Goal: Task Accomplishment & Management: Use online tool/utility

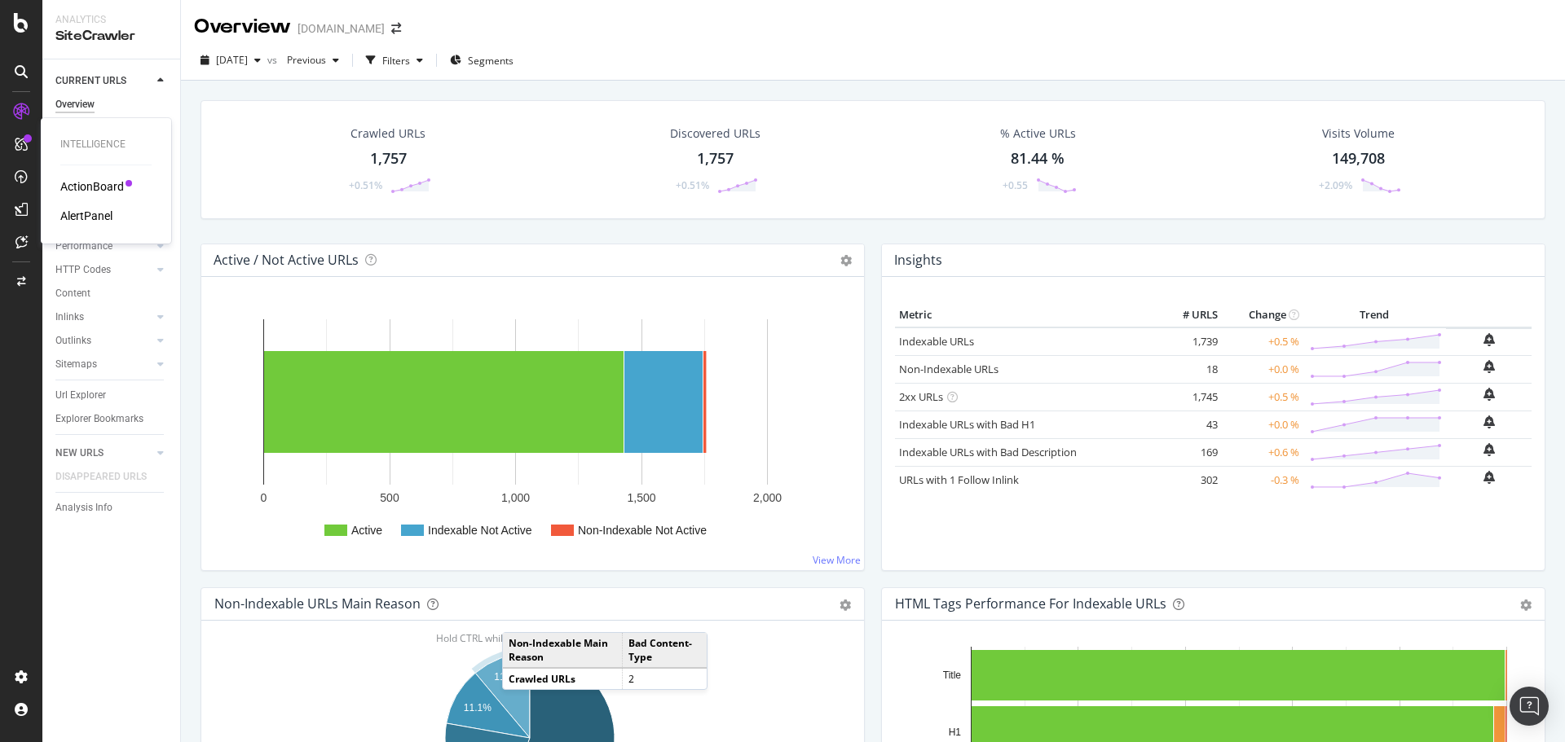
click at [81, 189] on div "ActionBoard" at bounding box center [92, 186] width 64 height 16
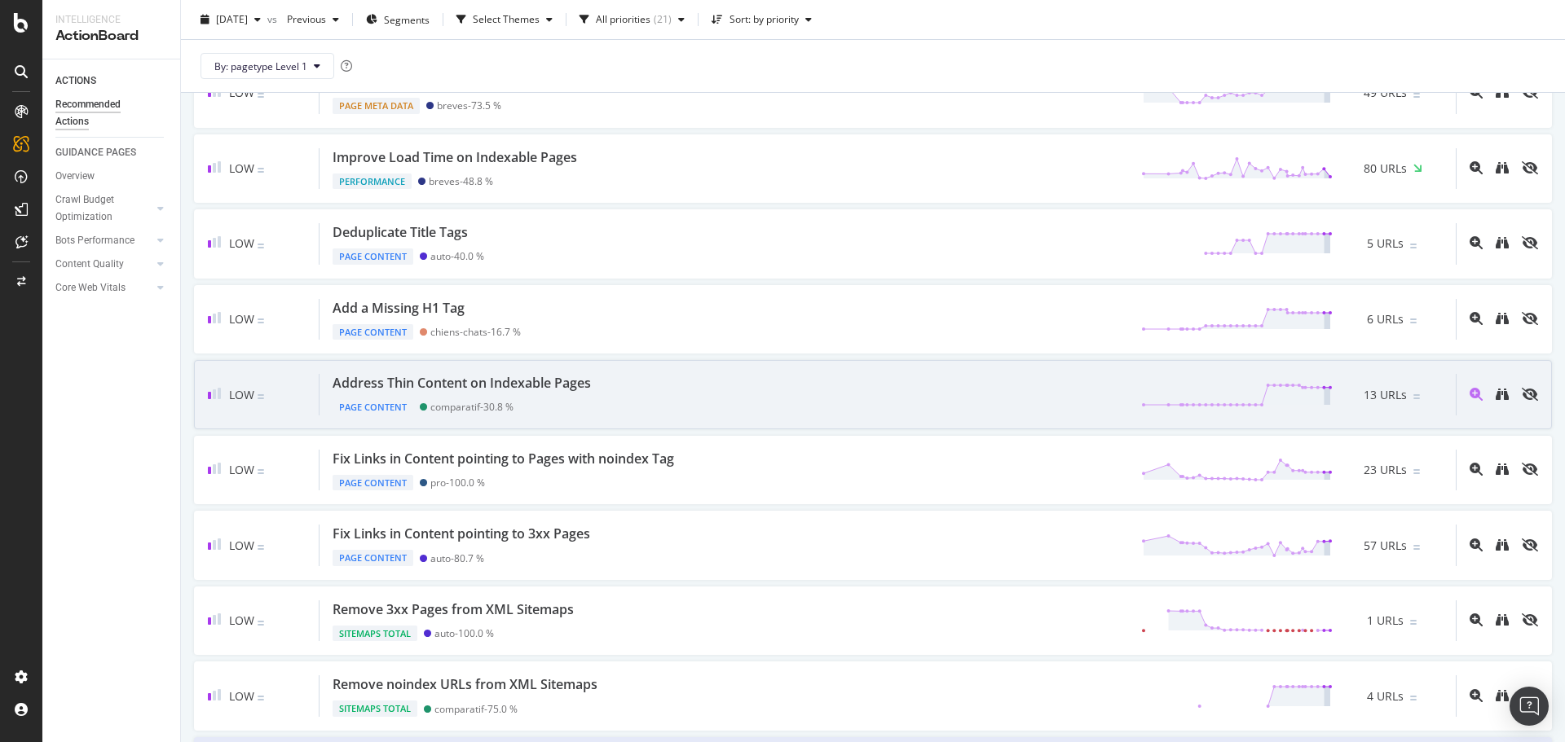
scroll to position [566, 0]
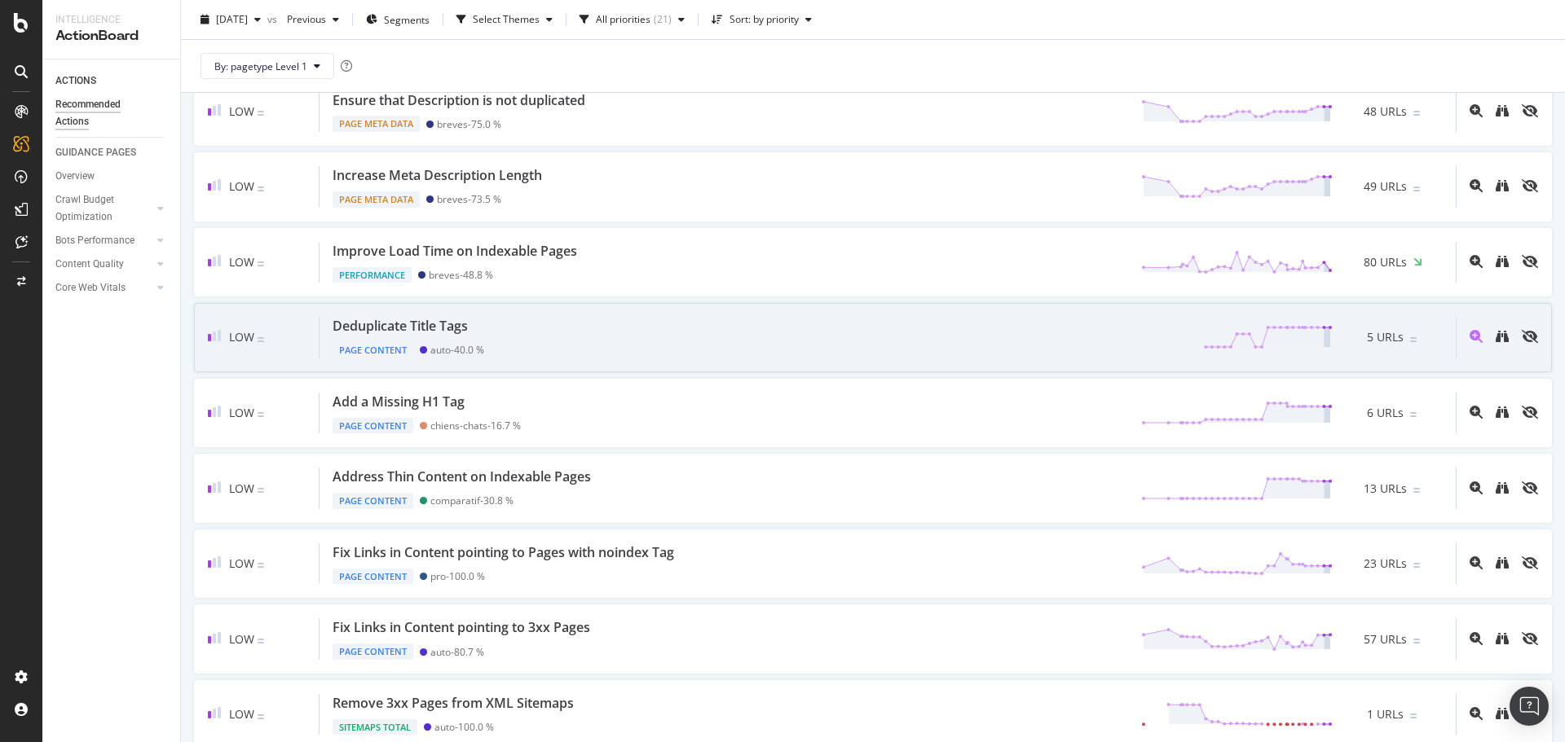
click at [519, 341] on div "Deduplicate Title Tags Page Content auto - 40.0 % 5 URLs" at bounding box center [887, 338] width 1136 height 42
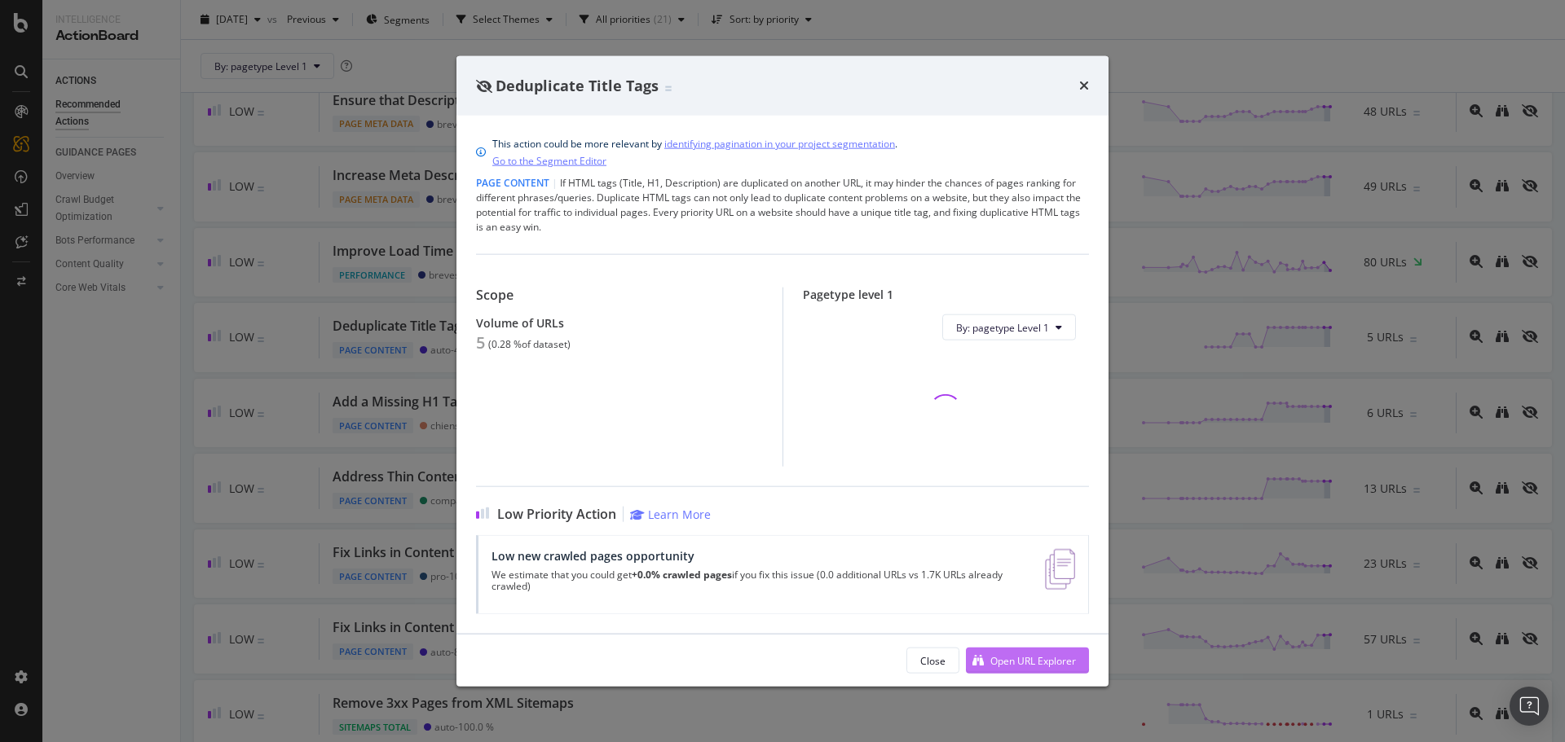
click at [1024, 666] on div "Open URL Explorer" at bounding box center [1033, 661] width 86 height 14
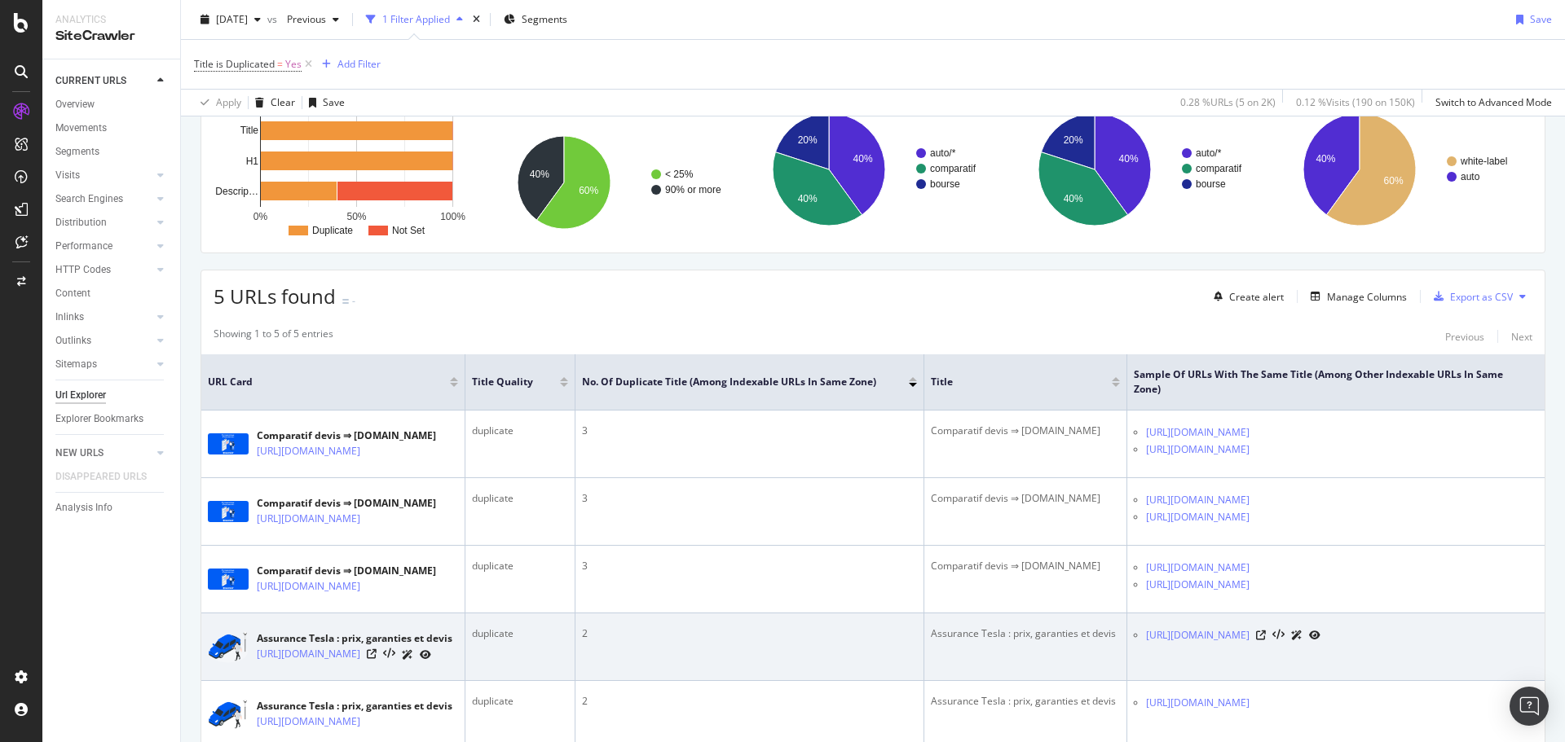
scroll to position [0, 18]
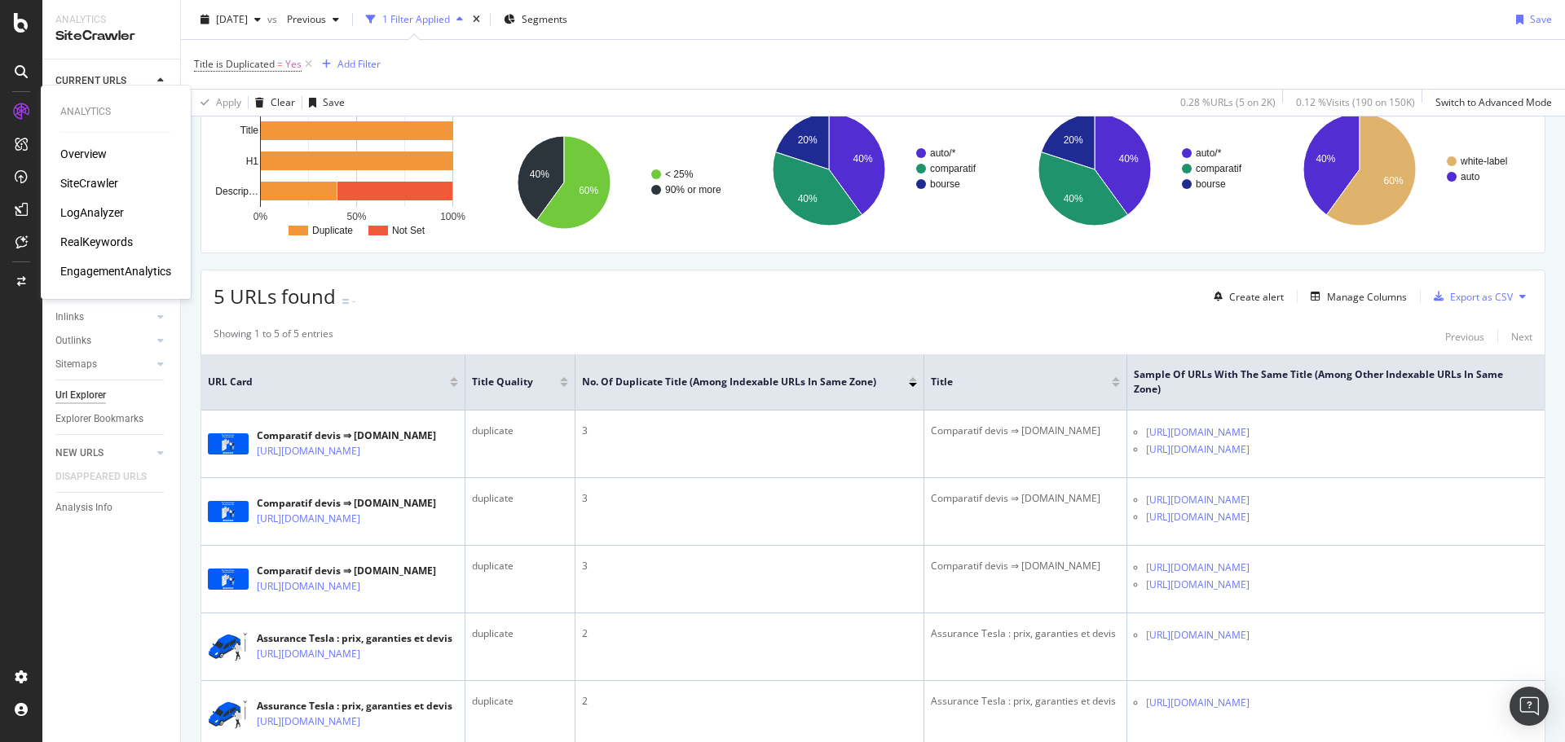
click at [88, 156] on div "Overview" at bounding box center [83, 154] width 46 height 16
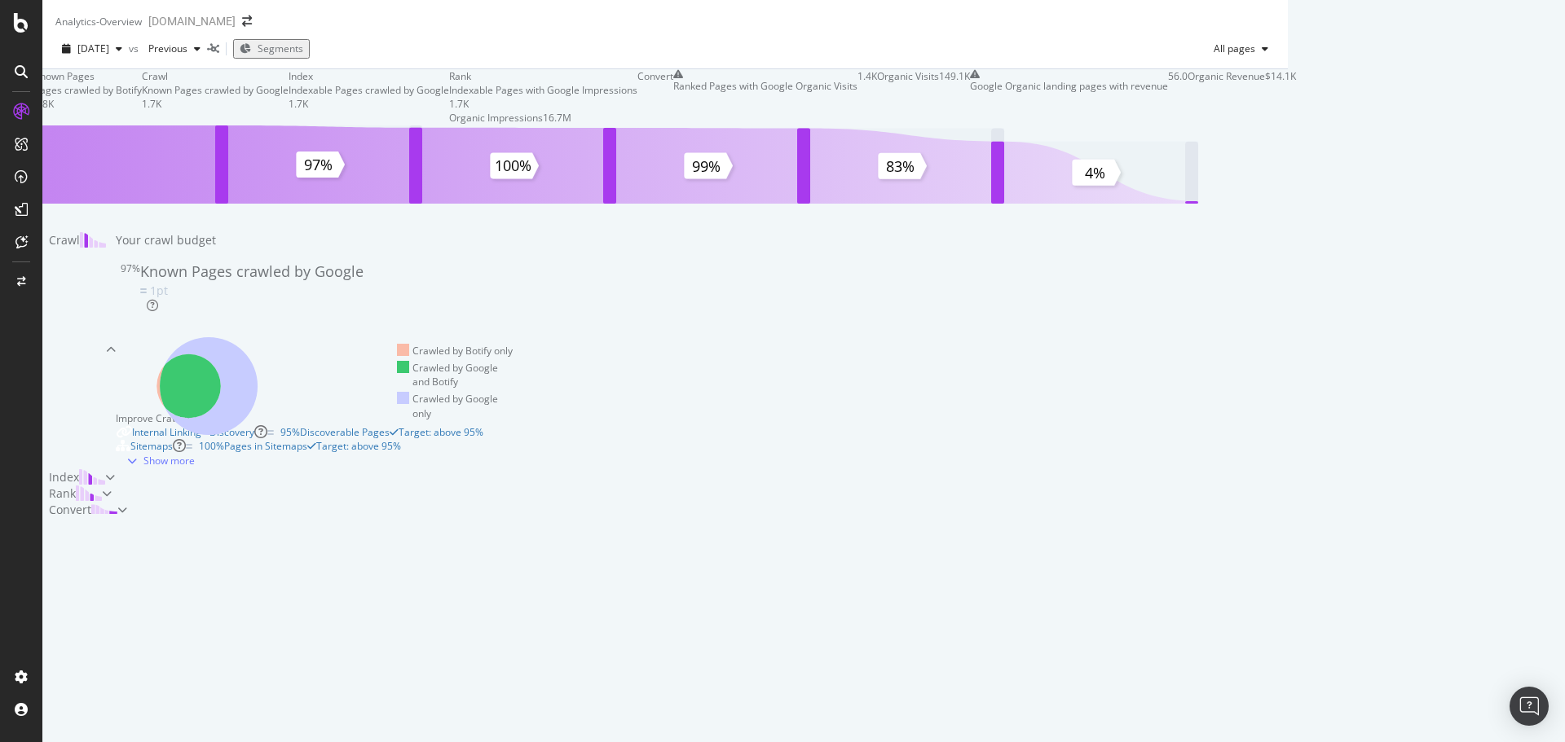
scroll to position [238, 0]
